Goal: Task Accomplishment & Management: Use online tool/utility

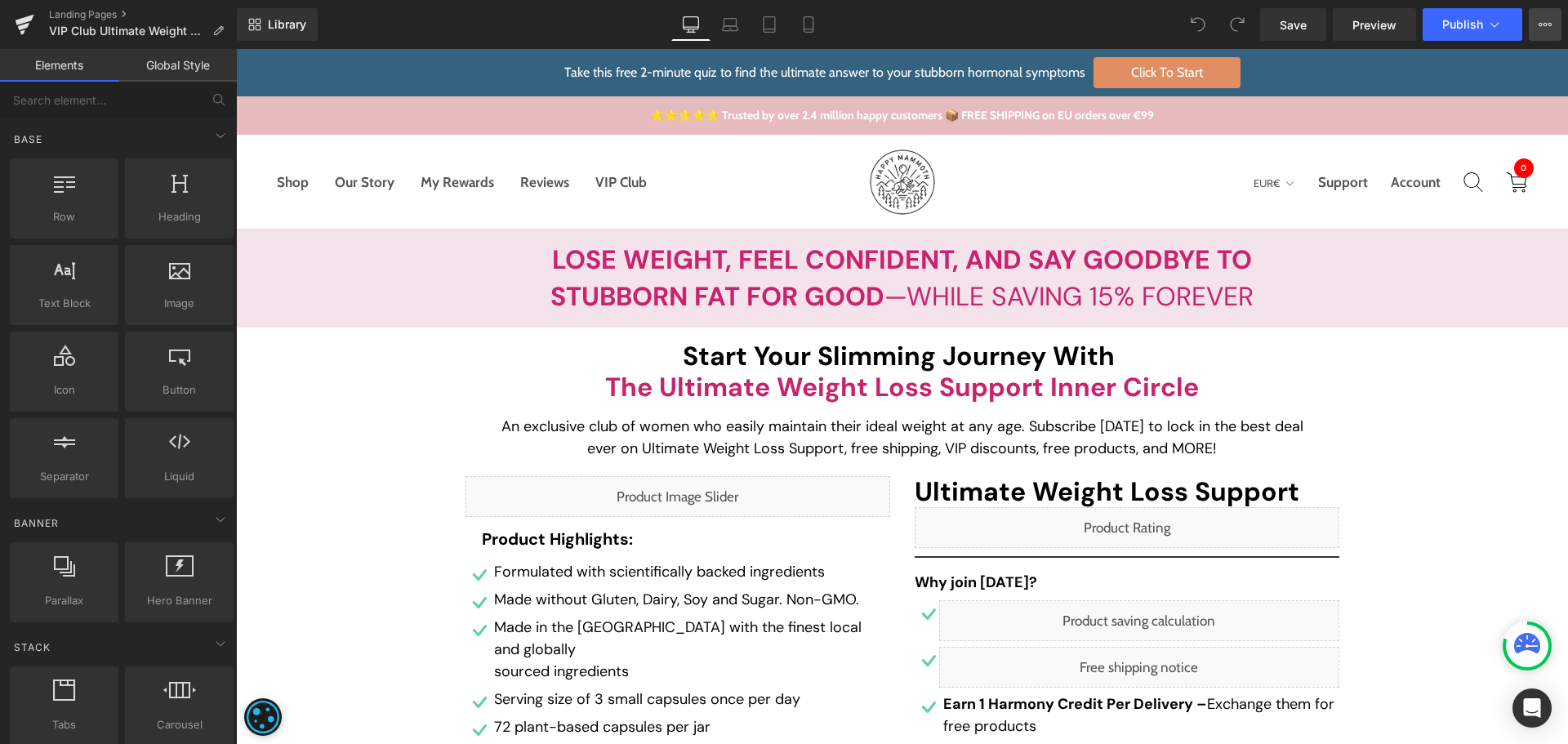
click at [1539, 22] on icon at bounding box center [1545, 23] width 13 height 13
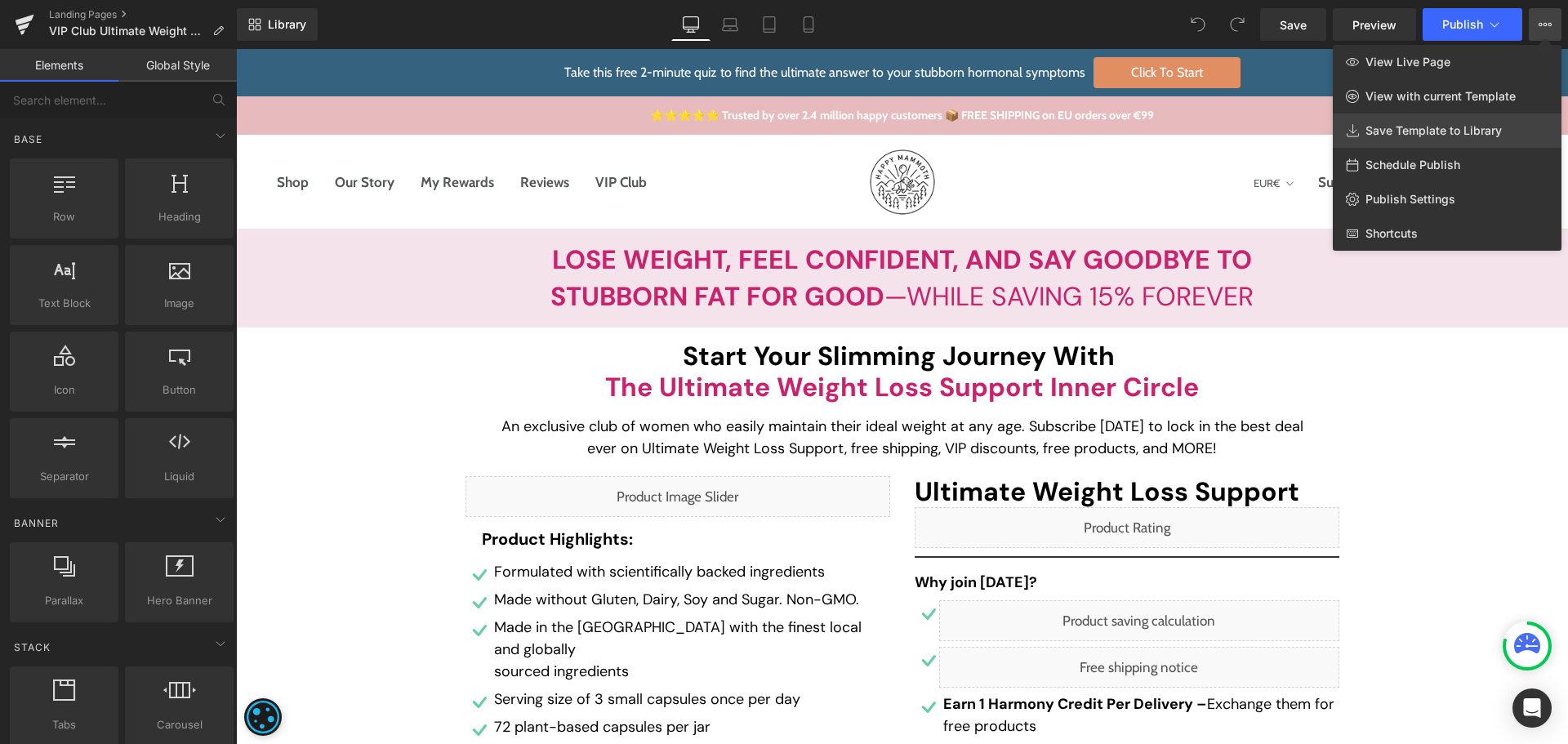
click at [1429, 122] on link "Save Template to Library" at bounding box center [1447, 130] width 228 height 34
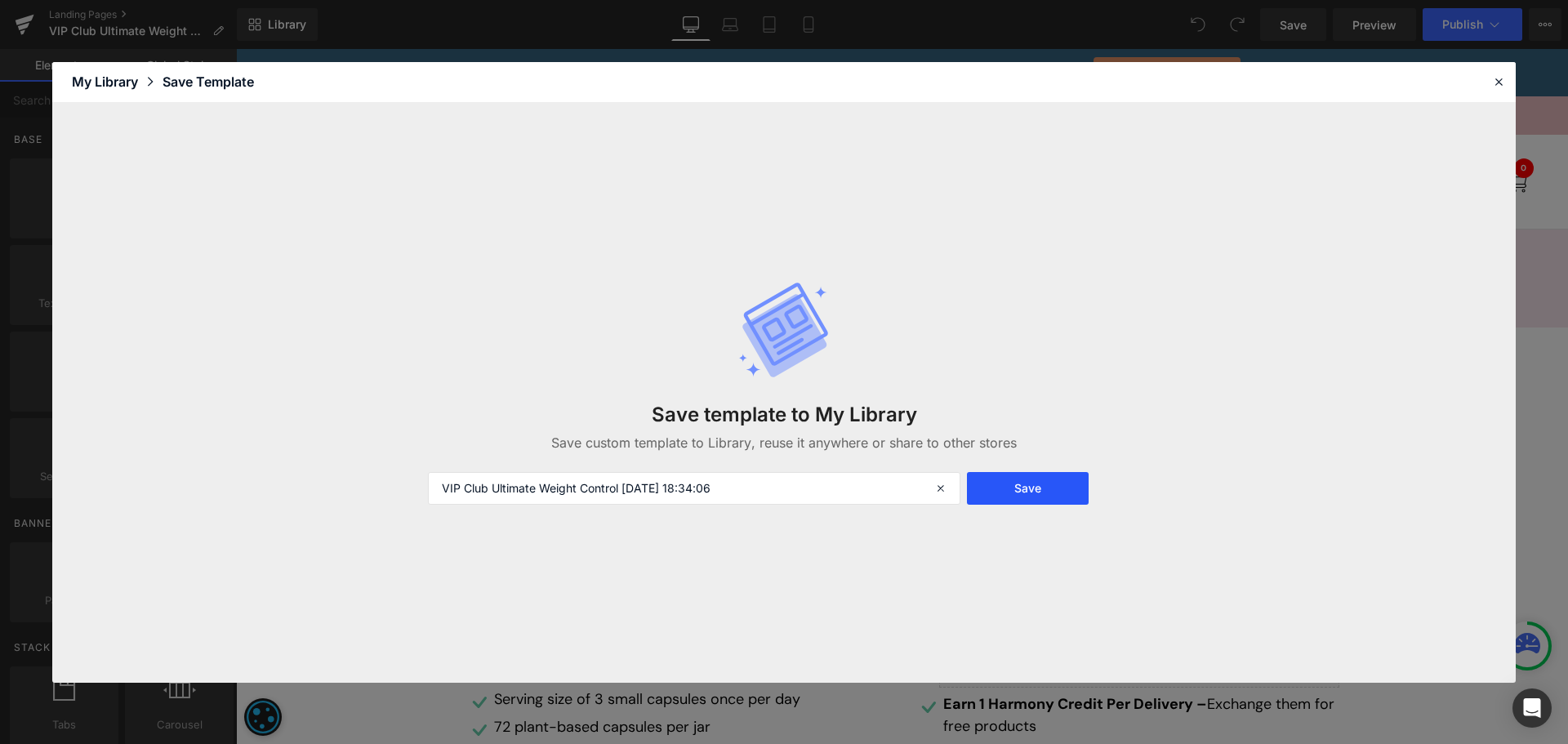
click at [1047, 490] on button "Save" at bounding box center [1027, 489] width 121 height 33
click at [1498, 76] on icon at bounding box center [1498, 82] width 15 height 15
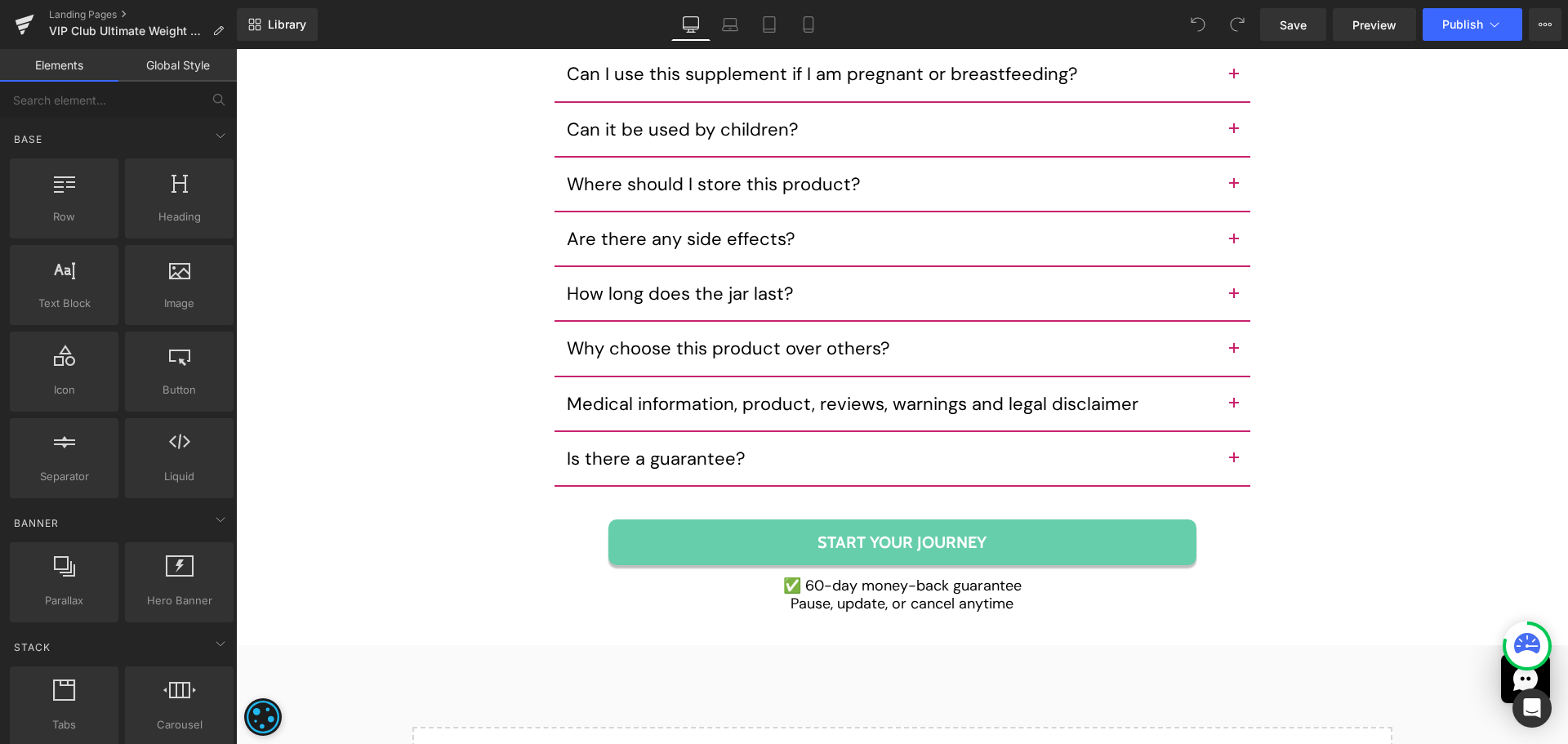
scroll to position [8981, 0]
